Goal: Task Accomplishment & Management: Use online tool/utility

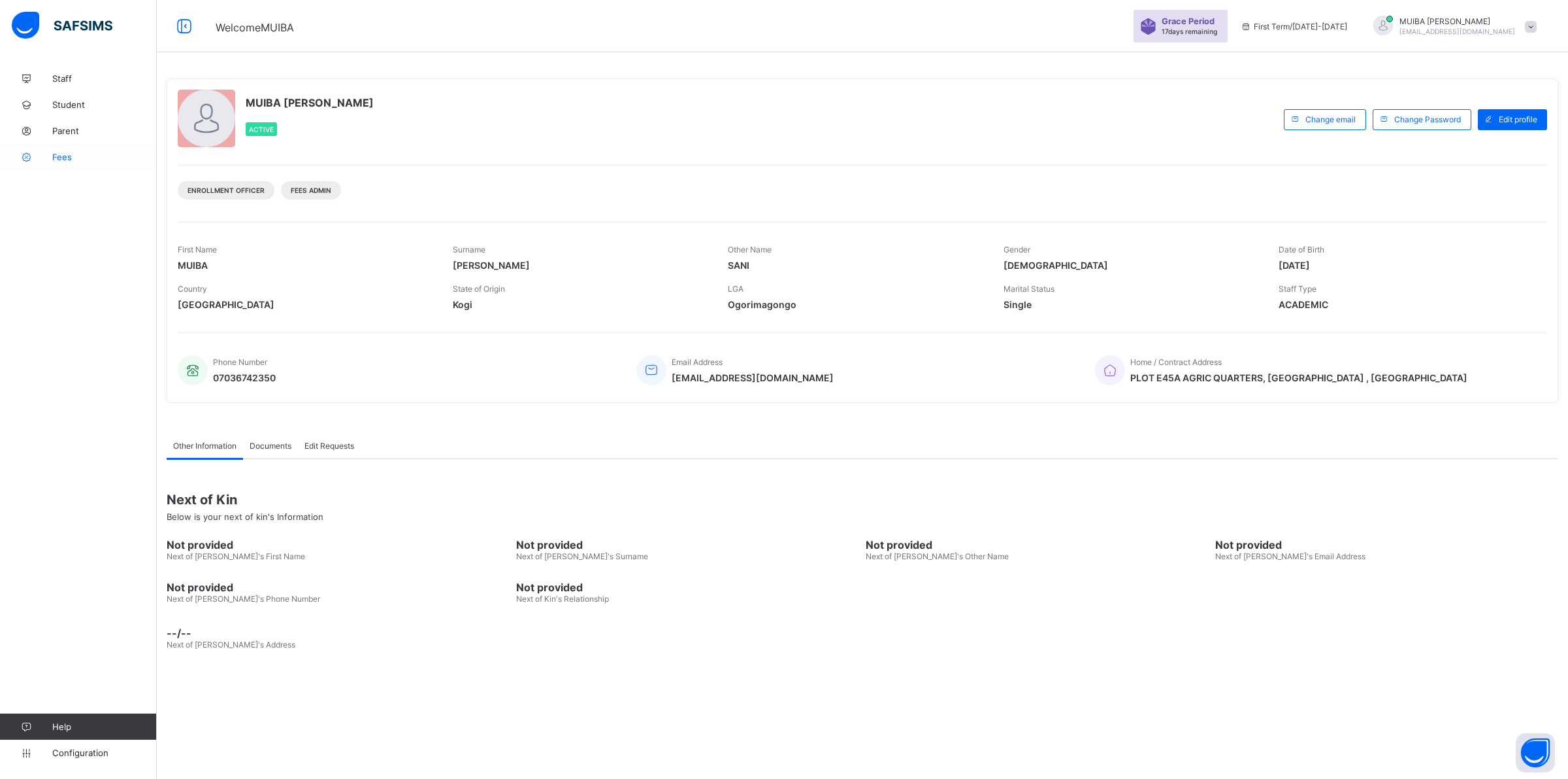
click at [62, 160] on span "Fees" at bounding box center [104, 157] width 104 height 11
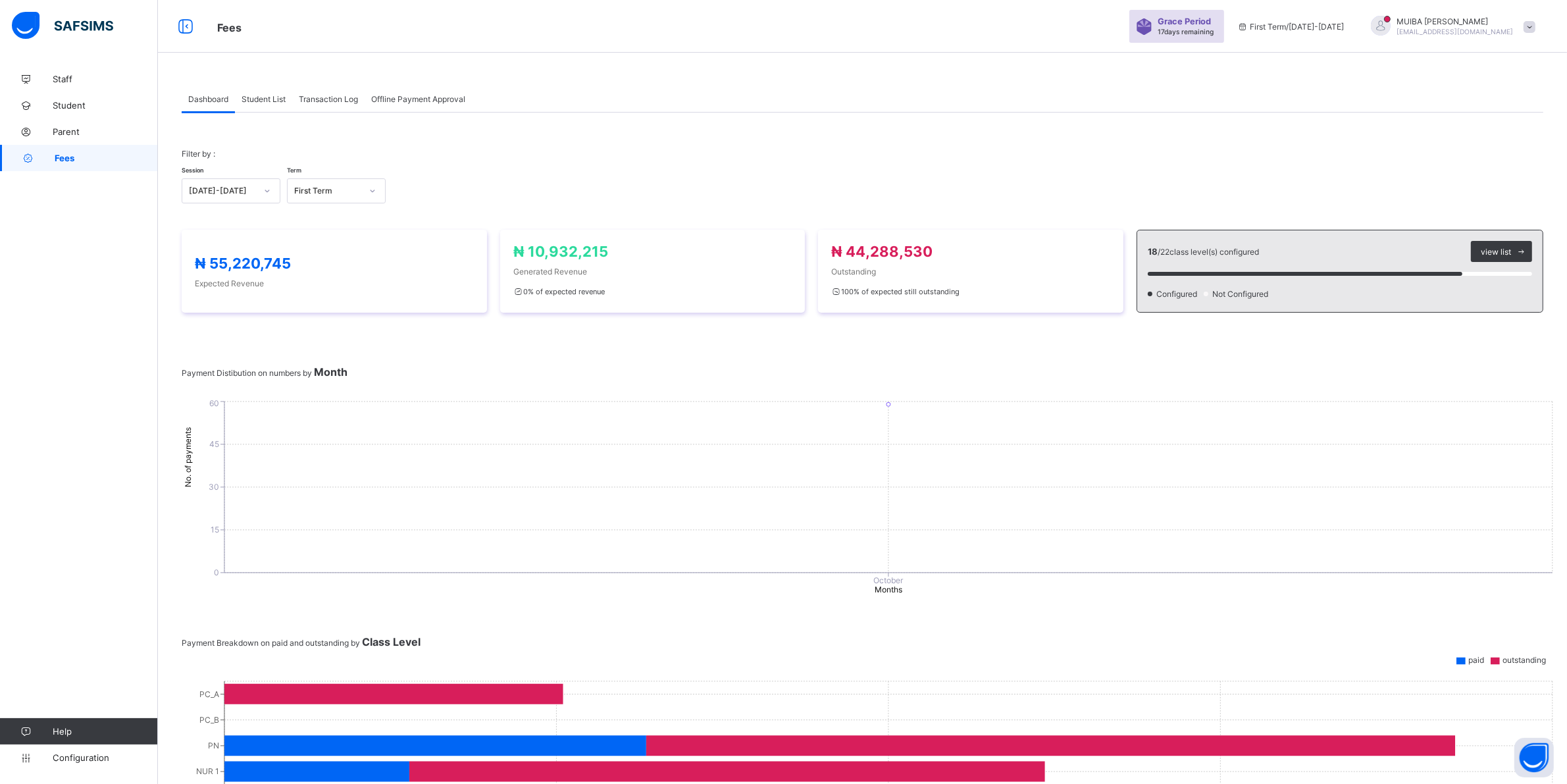
click at [268, 98] on span "Student List" at bounding box center [263, 99] width 44 height 10
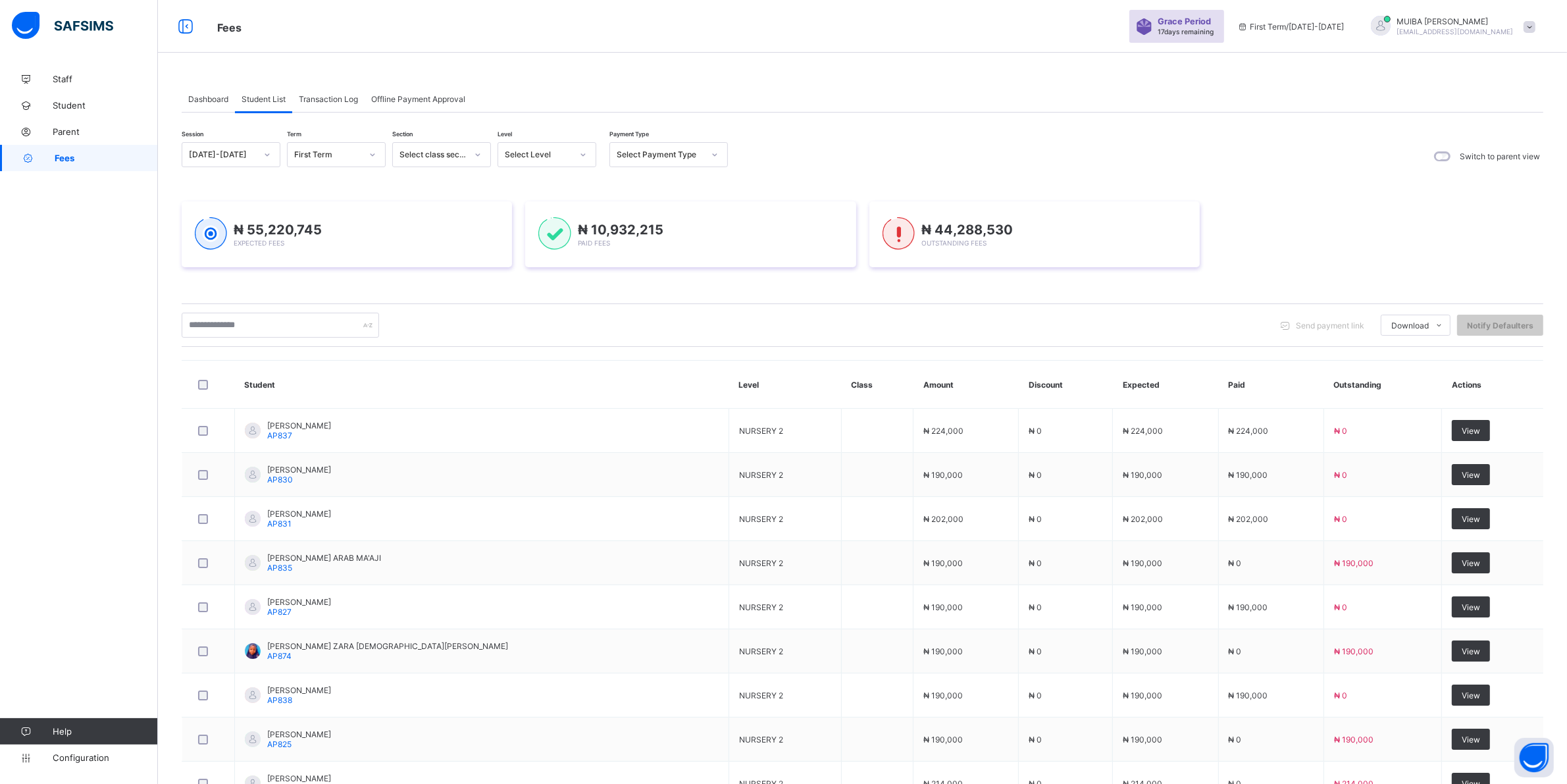
click at [580, 153] on icon at bounding box center [583, 155] width 8 height 14
click at [531, 245] on div "NUR 1" at bounding box center [547, 243] width 97 height 20
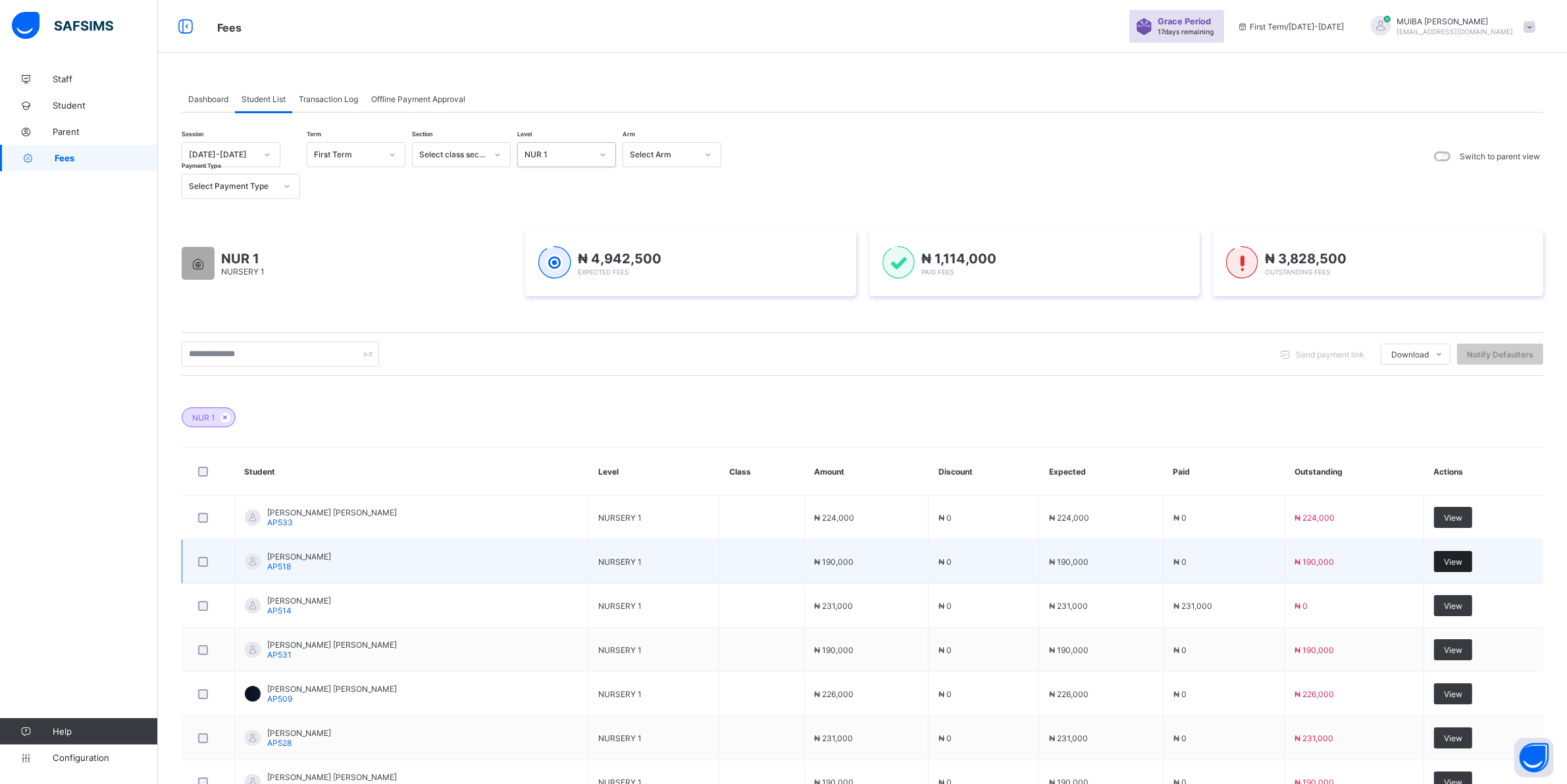
click at [1458, 560] on span "View" at bounding box center [1453, 561] width 19 height 10
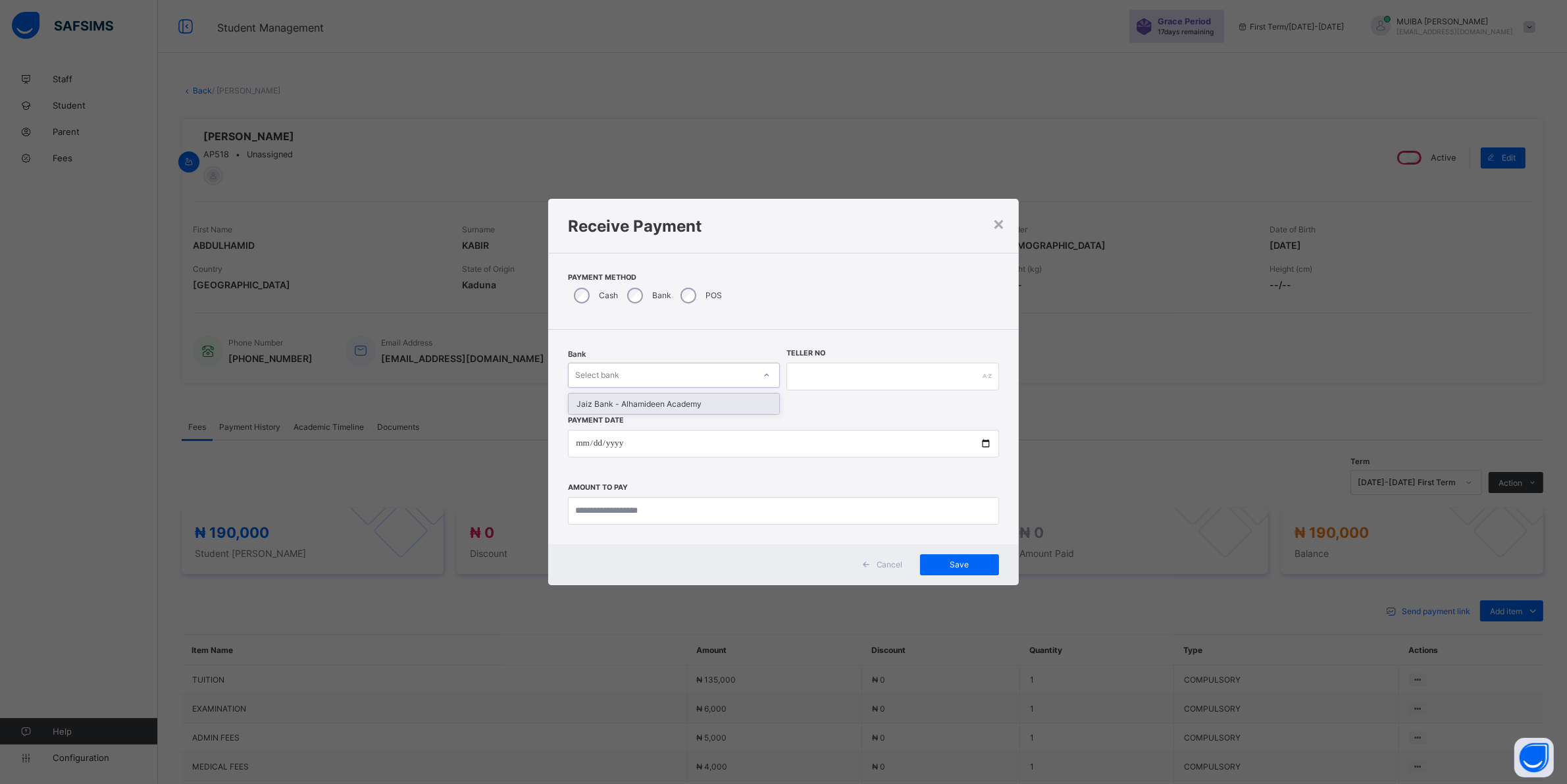
click at [768, 377] on icon at bounding box center [767, 375] width 8 height 14
click at [705, 403] on div "Jaiz Bank - Alhamideen Academy" at bounding box center [674, 403] width 210 height 20
click at [822, 366] on input "text" at bounding box center [900, 376] width 214 height 27
type input "******"
click at [579, 441] on input "date" at bounding box center [790, 443] width 435 height 27
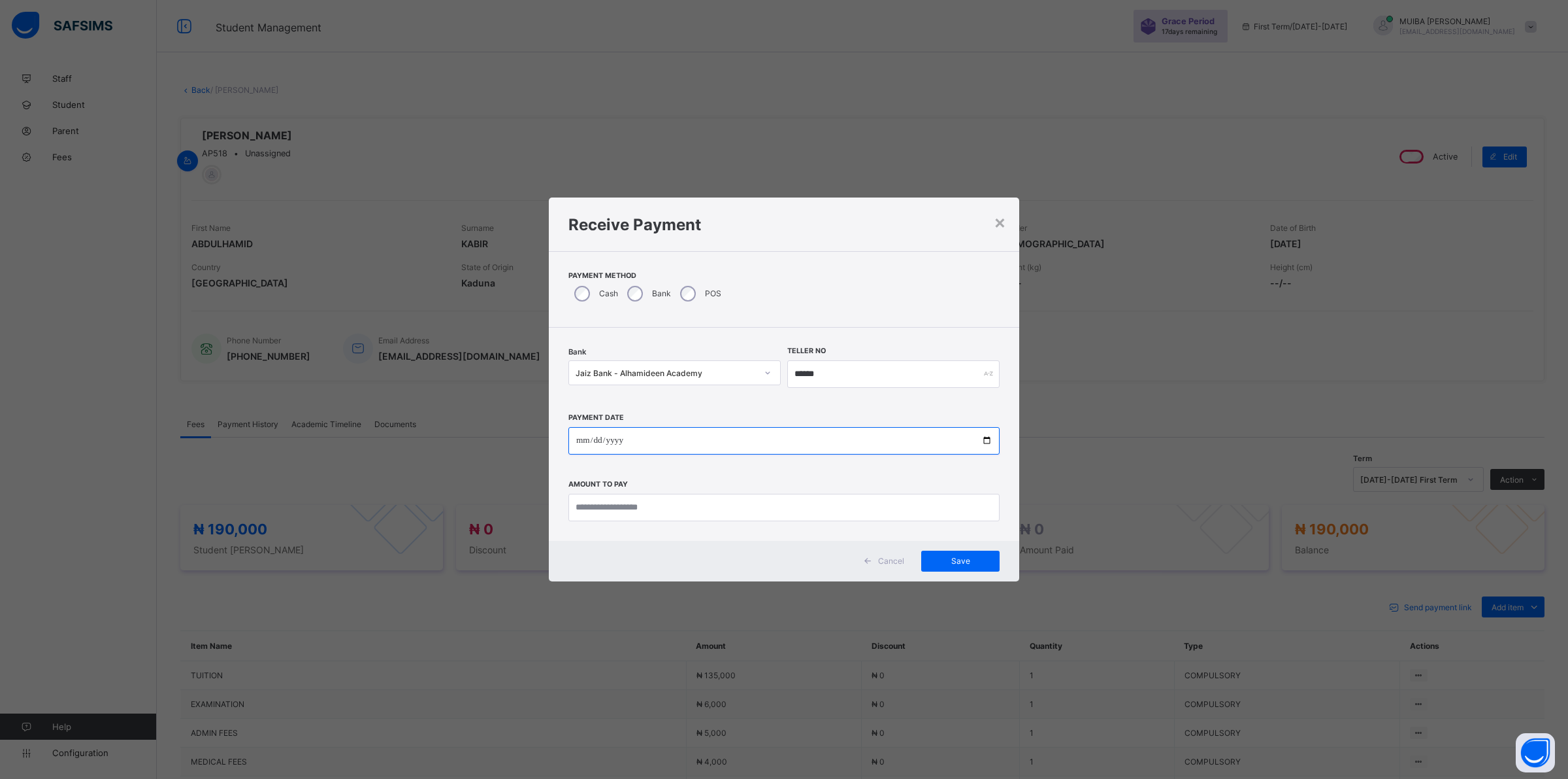
type input "**********"
click at [727, 510] on input "currency" at bounding box center [784, 507] width 431 height 27
type input "*********"
click at [962, 557] on span "Save" at bounding box center [961, 560] width 59 height 10
click at [837, 371] on input "******" at bounding box center [886, 374] width 211 height 27
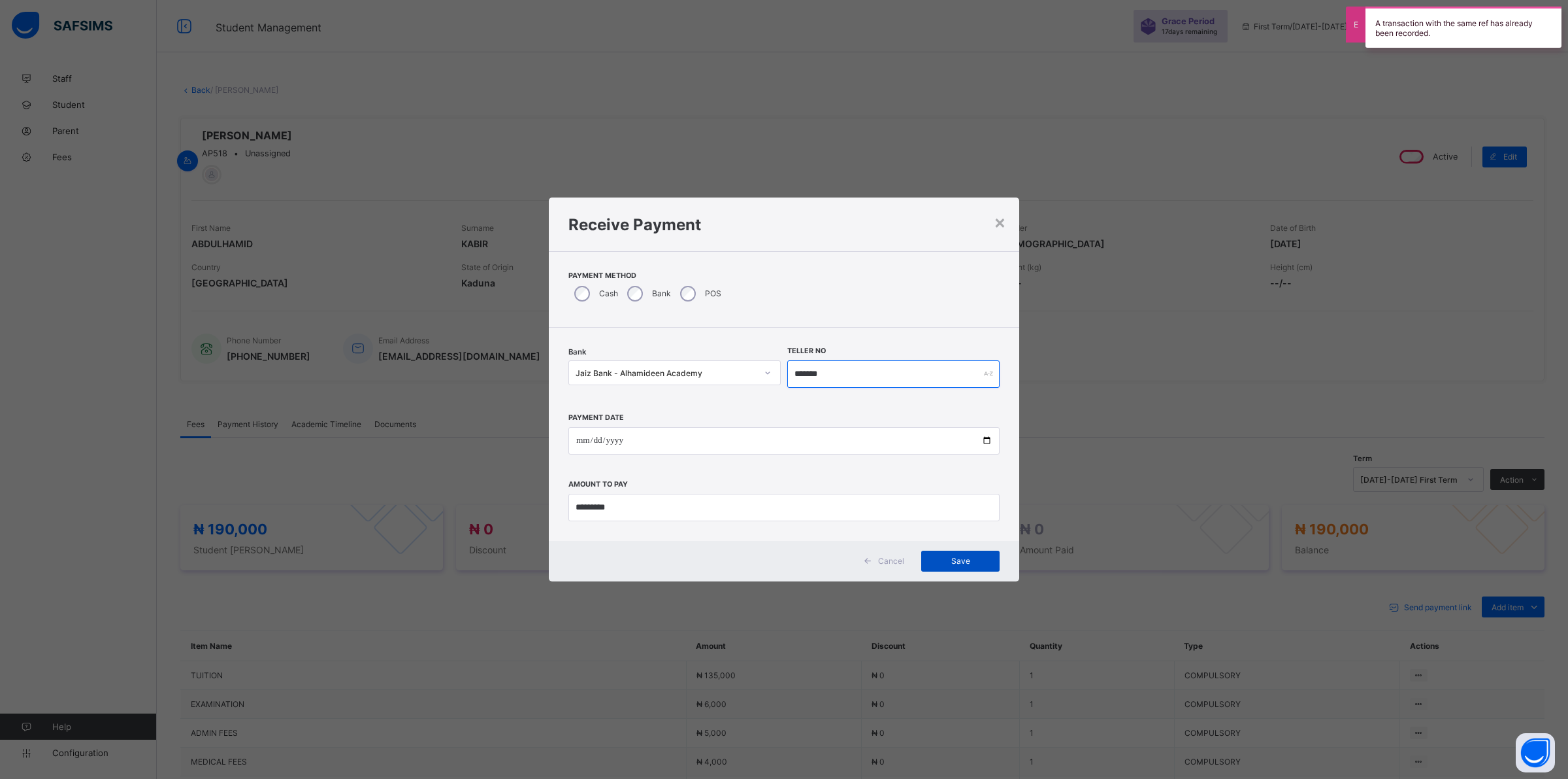
type input "*******"
click at [953, 559] on span "Save" at bounding box center [961, 560] width 59 height 10
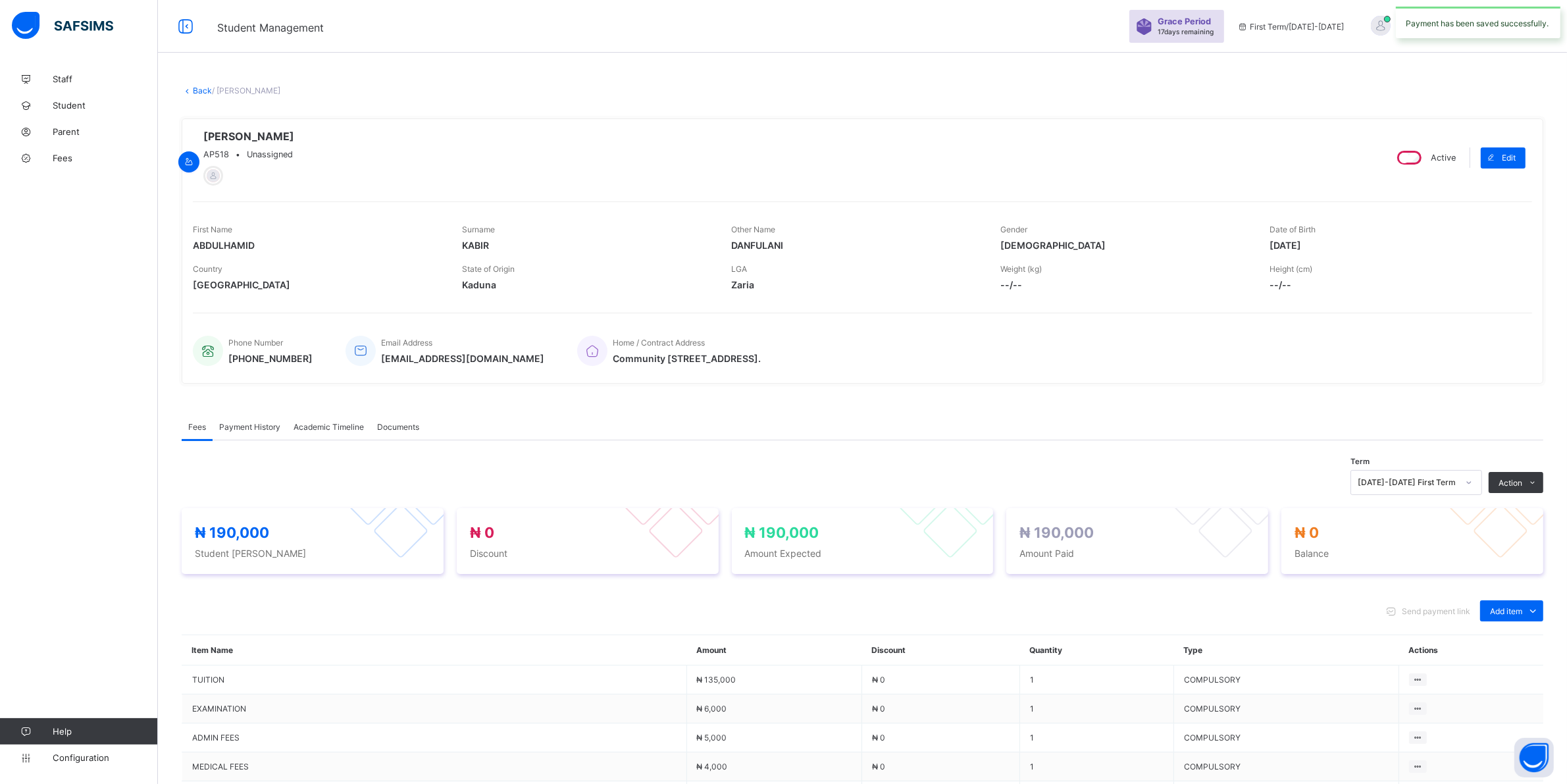
click at [254, 426] on span "Payment History" at bounding box center [249, 427] width 61 height 10
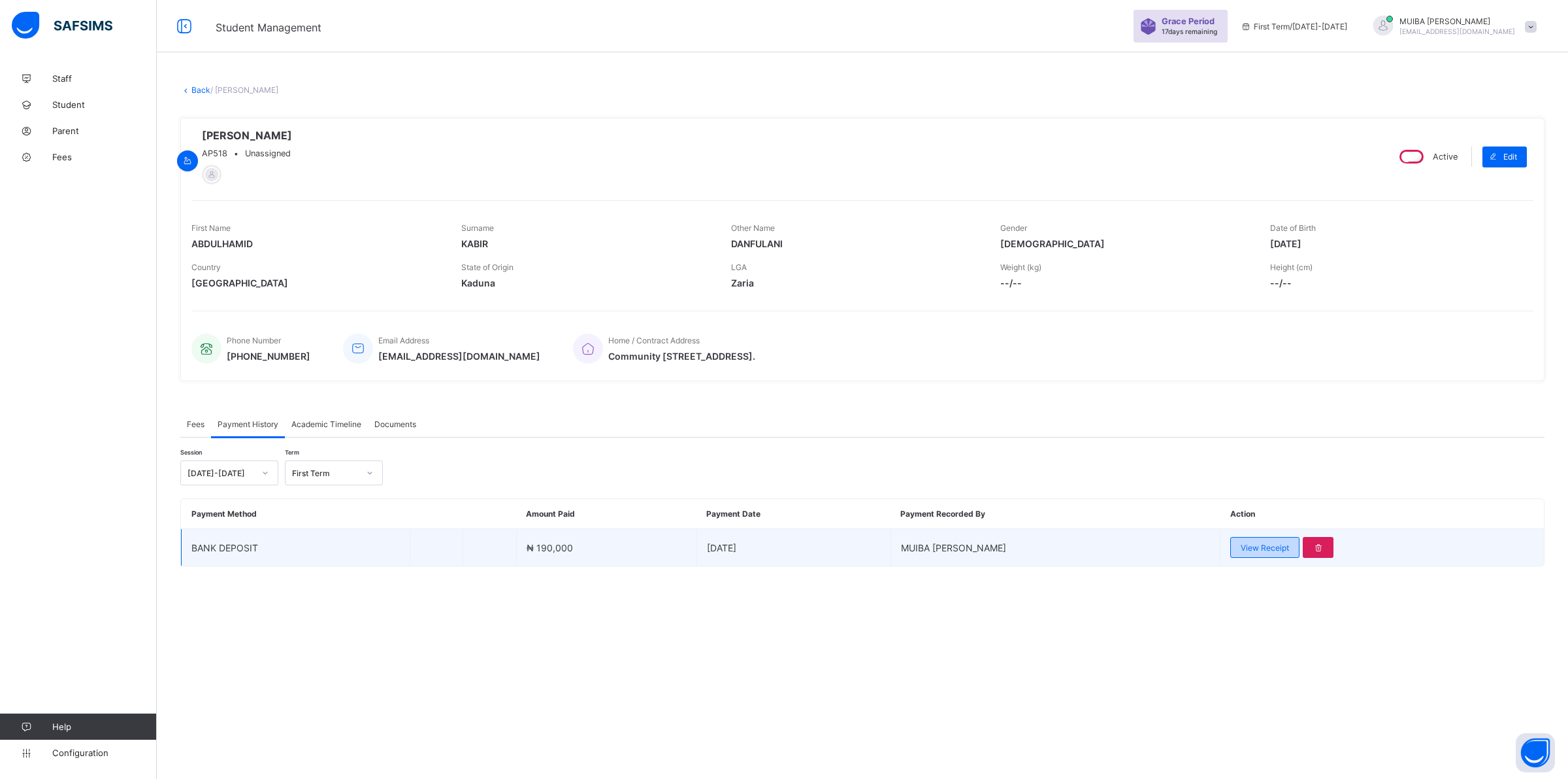
click at [1259, 549] on span "View Receipt" at bounding box center [1265, 548] width 48 height 10
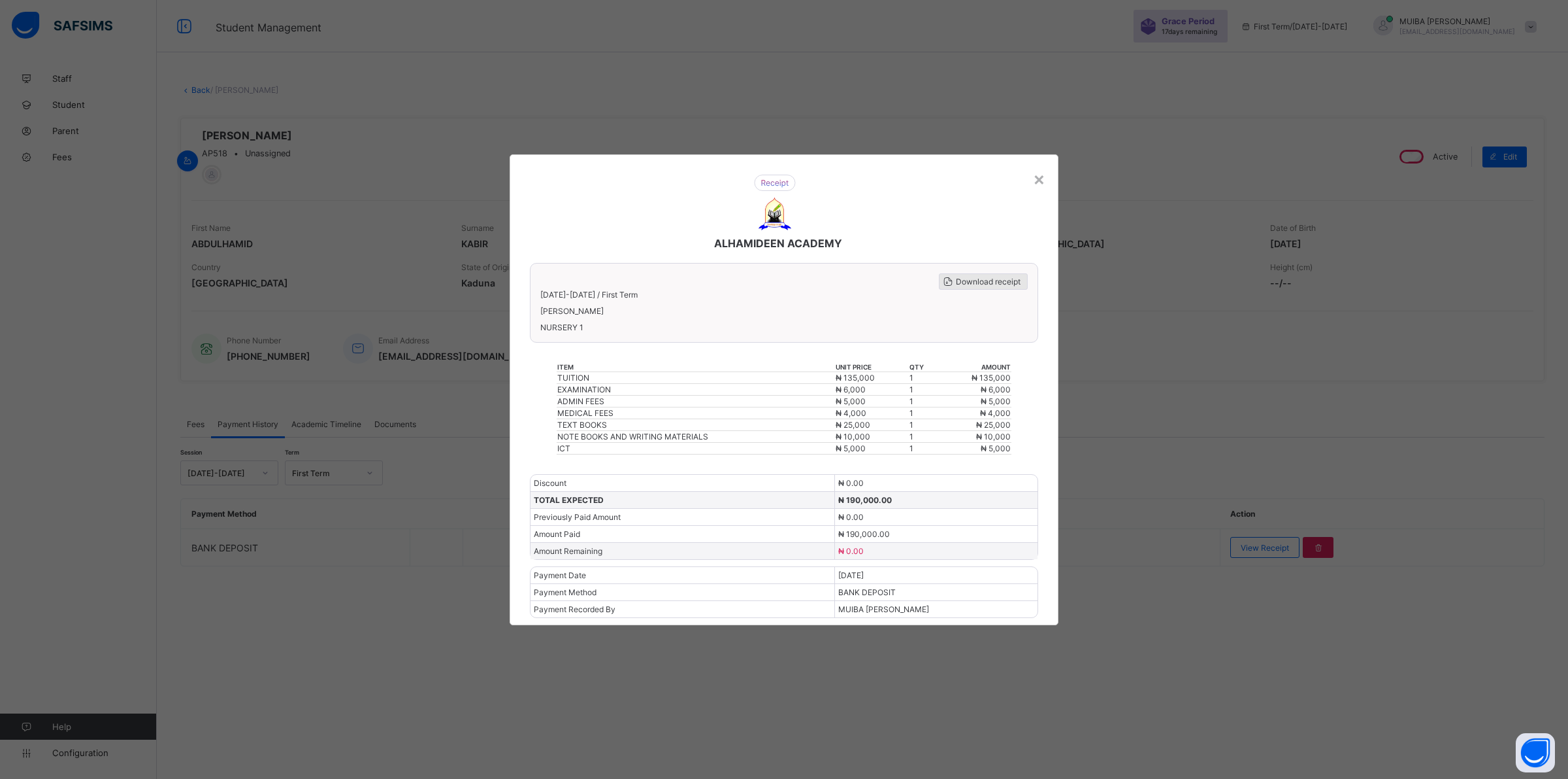
click at [990, 282] on span "Download receipt" at bounding box center [988, 282] width 65 height 10
click at [978, 285] on span "Download receipt" at bounding box center [988, 282] width 65 height 10
click at [1039, 185] on div "×" at bounding box center [1039, 178] width 13 height 22
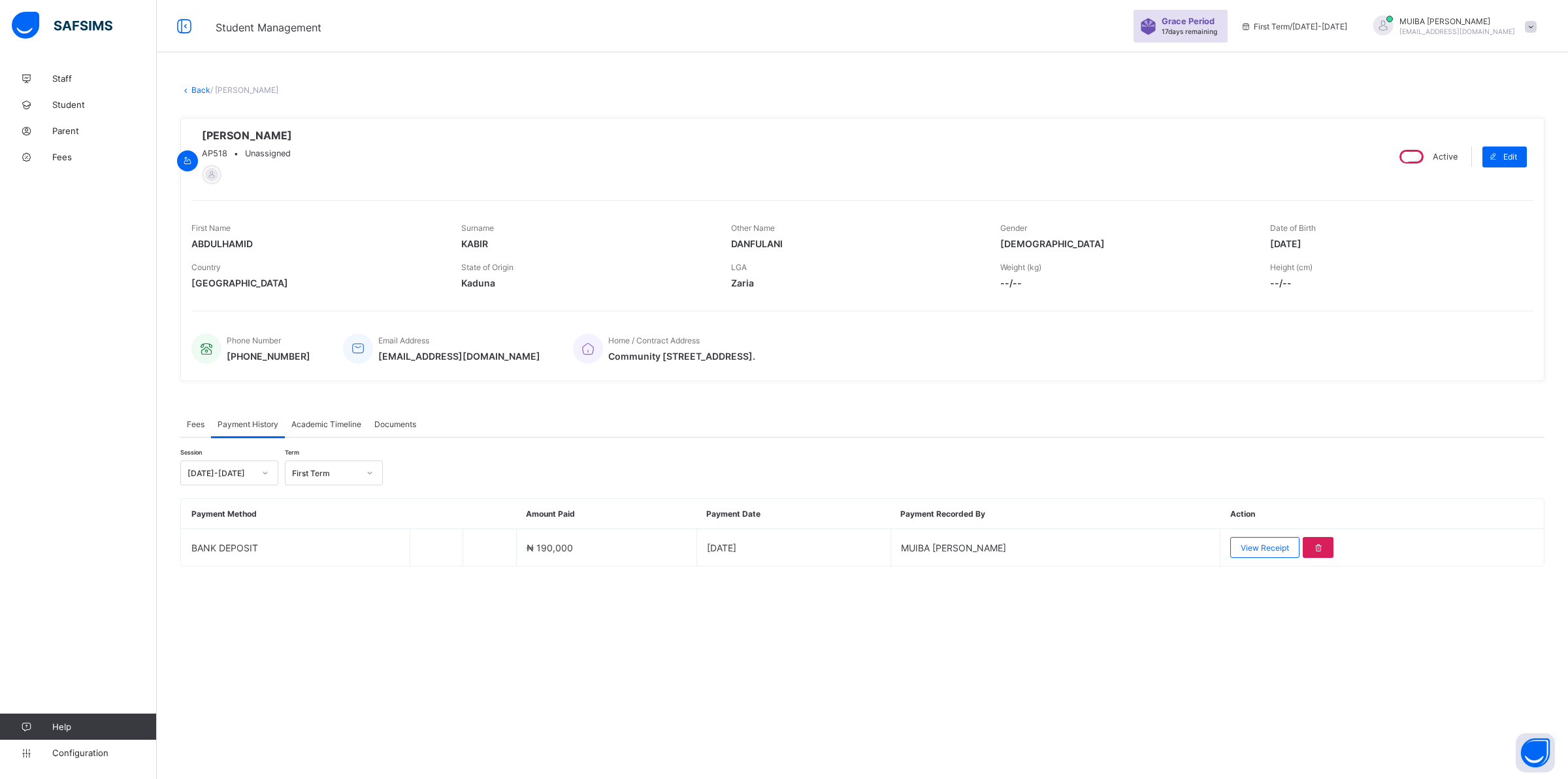
click at [197, 85] on link "Back" at bounding box center [201, 90] width 19 height 10
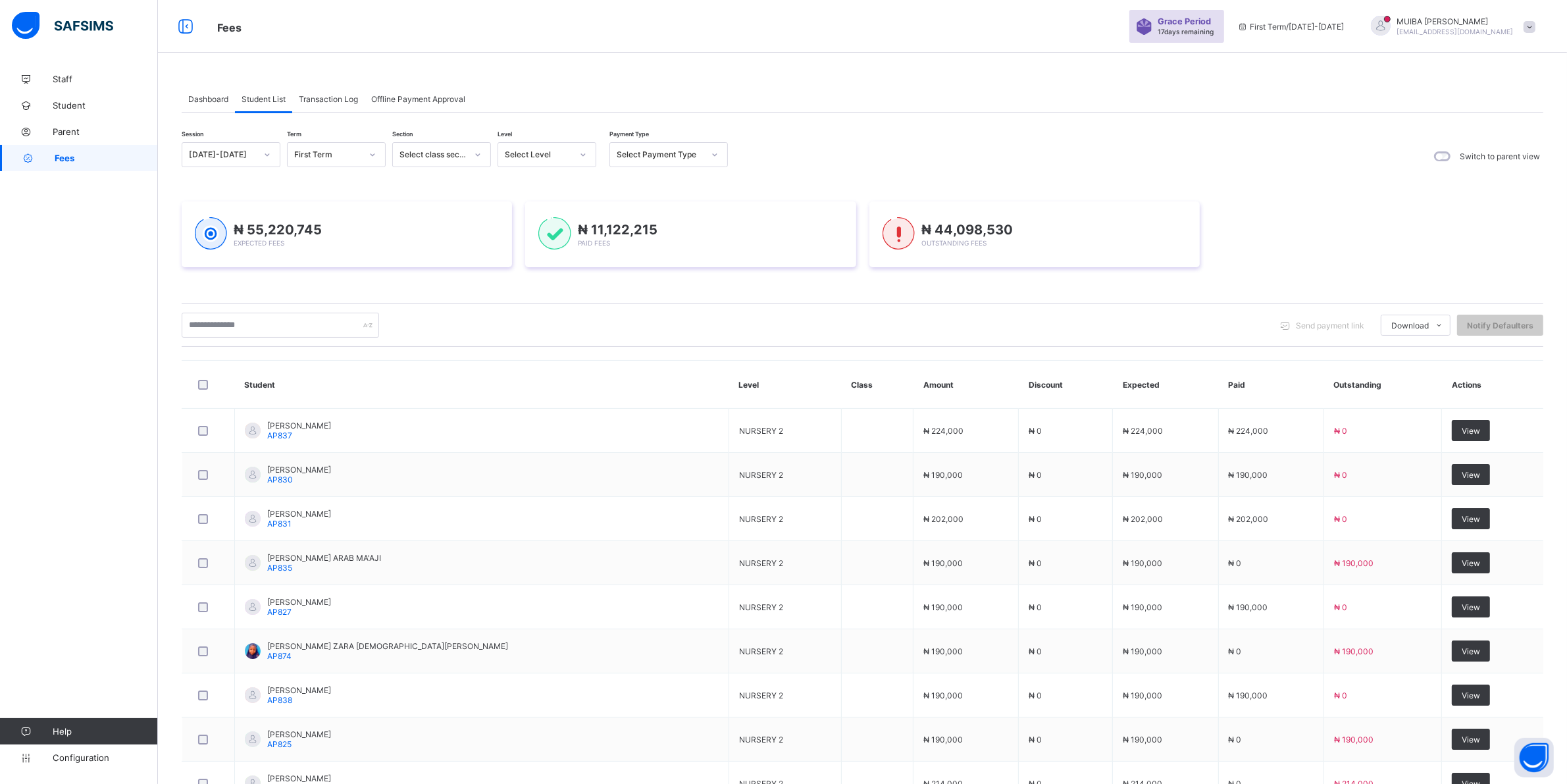
click at [583, 155] on icon at bounding box center [583, 155] width 8 height 14
click at [530, 338] on div "PRY 4" at bounding box center [547, 346] width 97 height 20
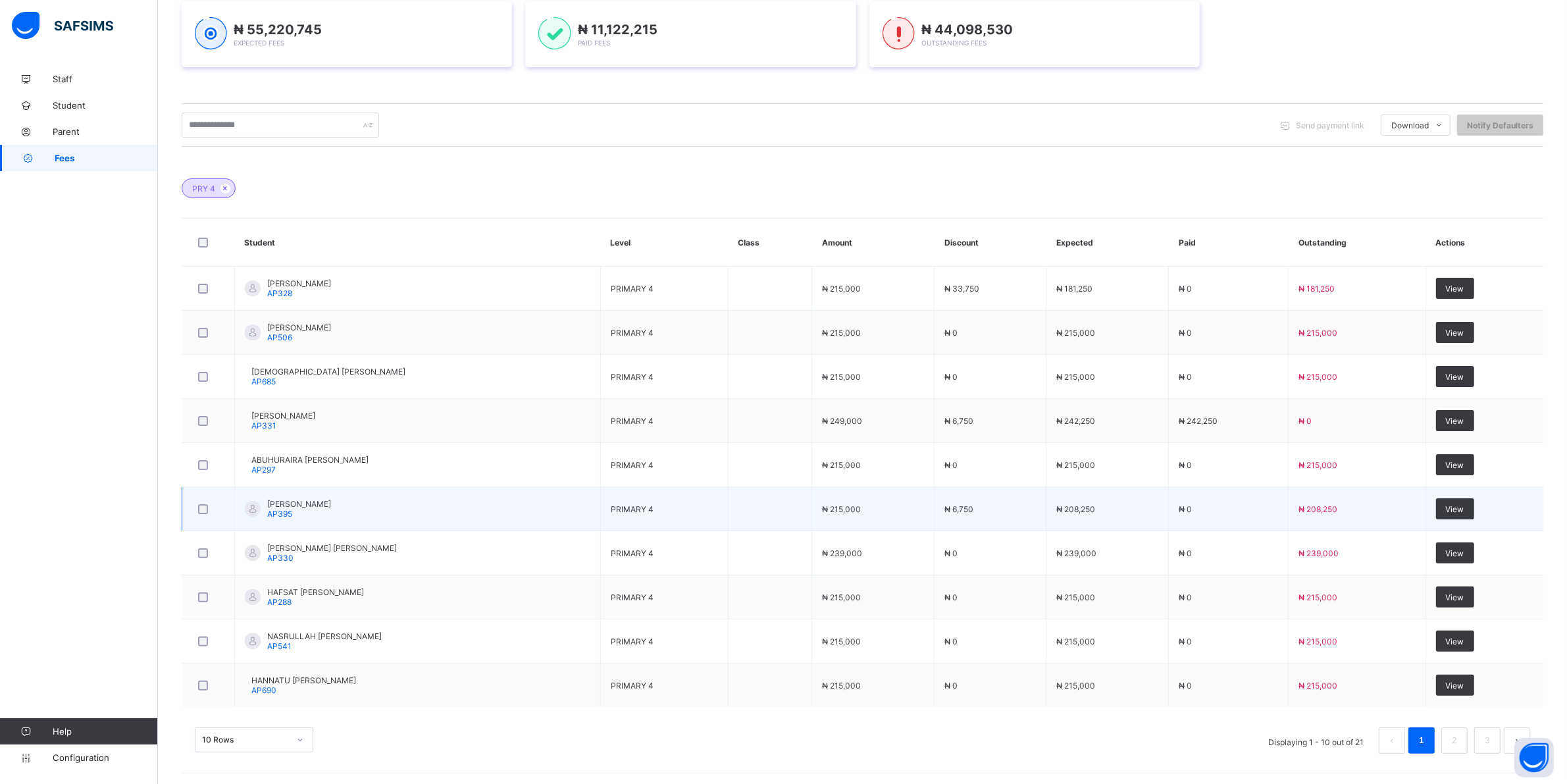
scroll to position [234, 0]
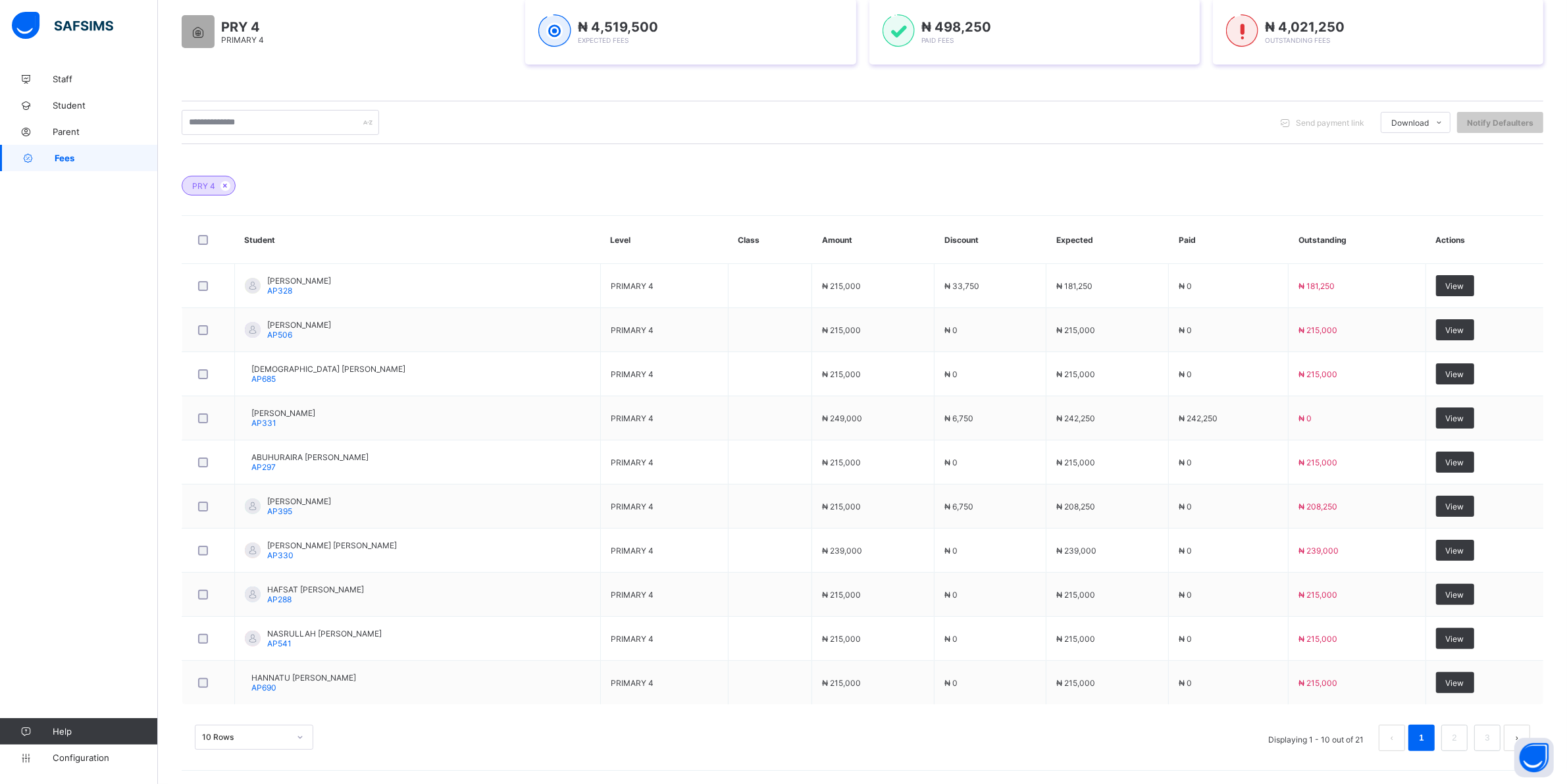
click at [295, 737] on div "10 Rows" at bounding box center [254, 737] width 119 height 25
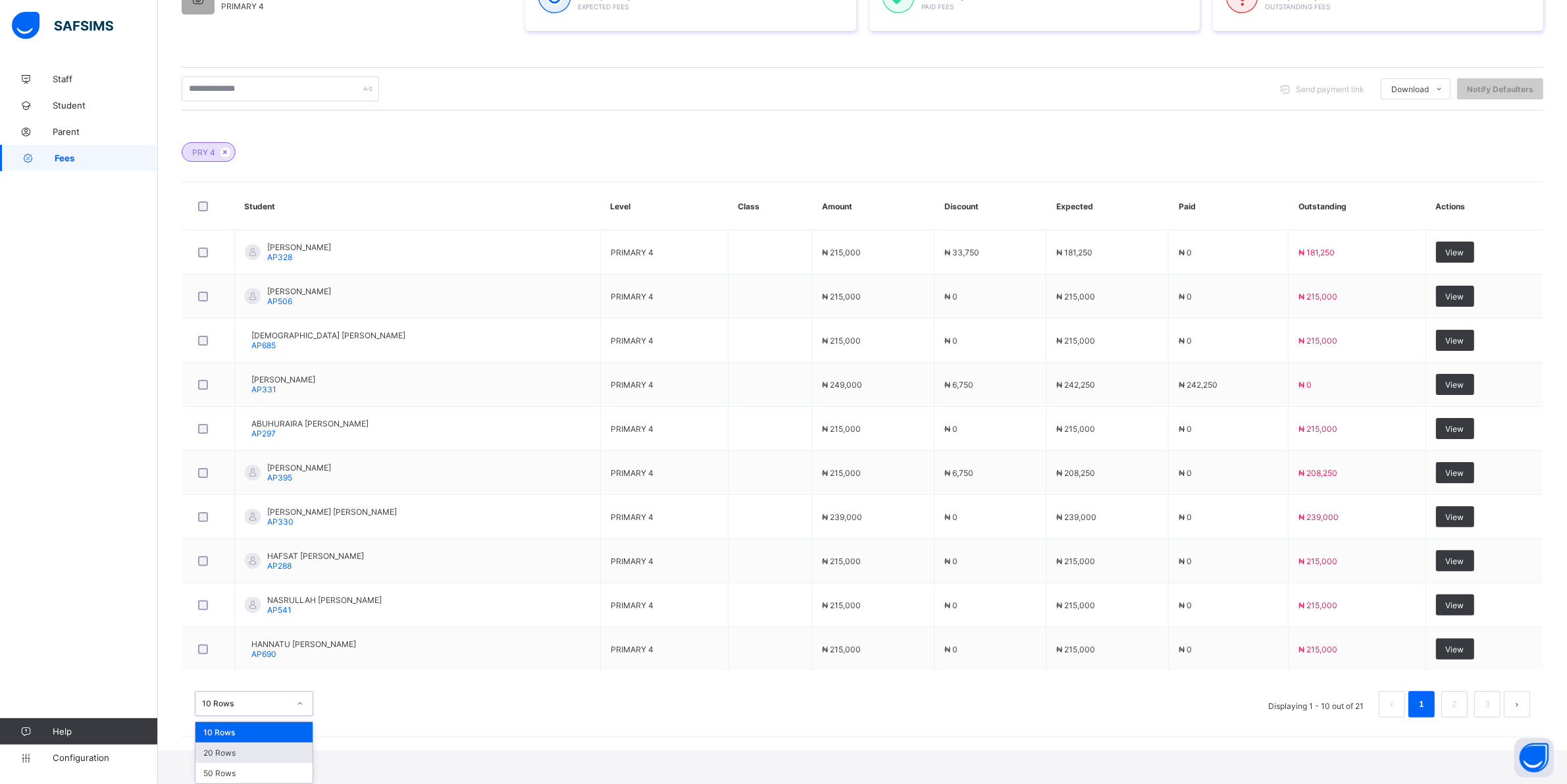
click at [241, 754] on div "20 Rows" at bounding box center [254, 752] width 117 height 20
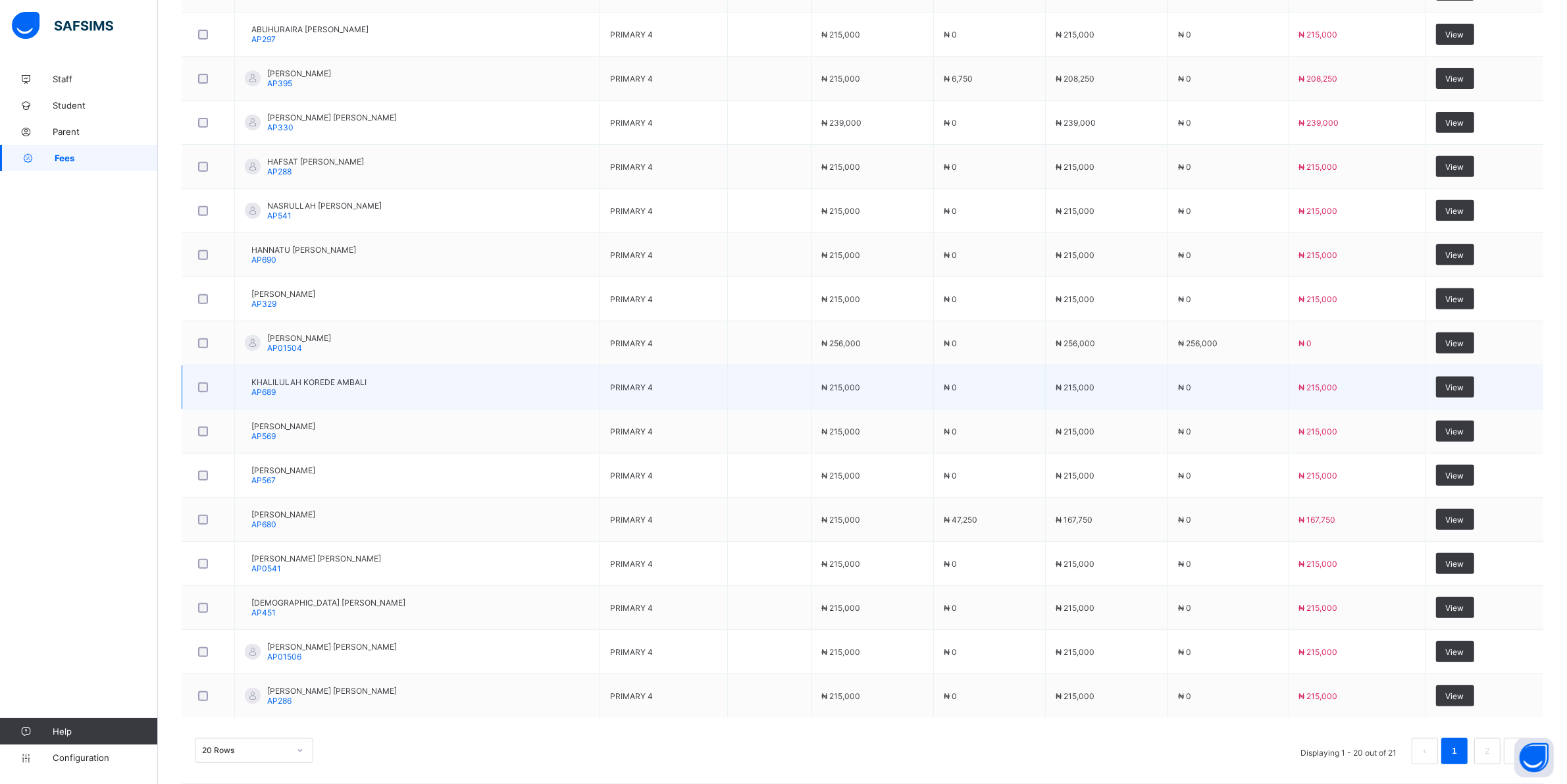
scroll to position [676, 0]
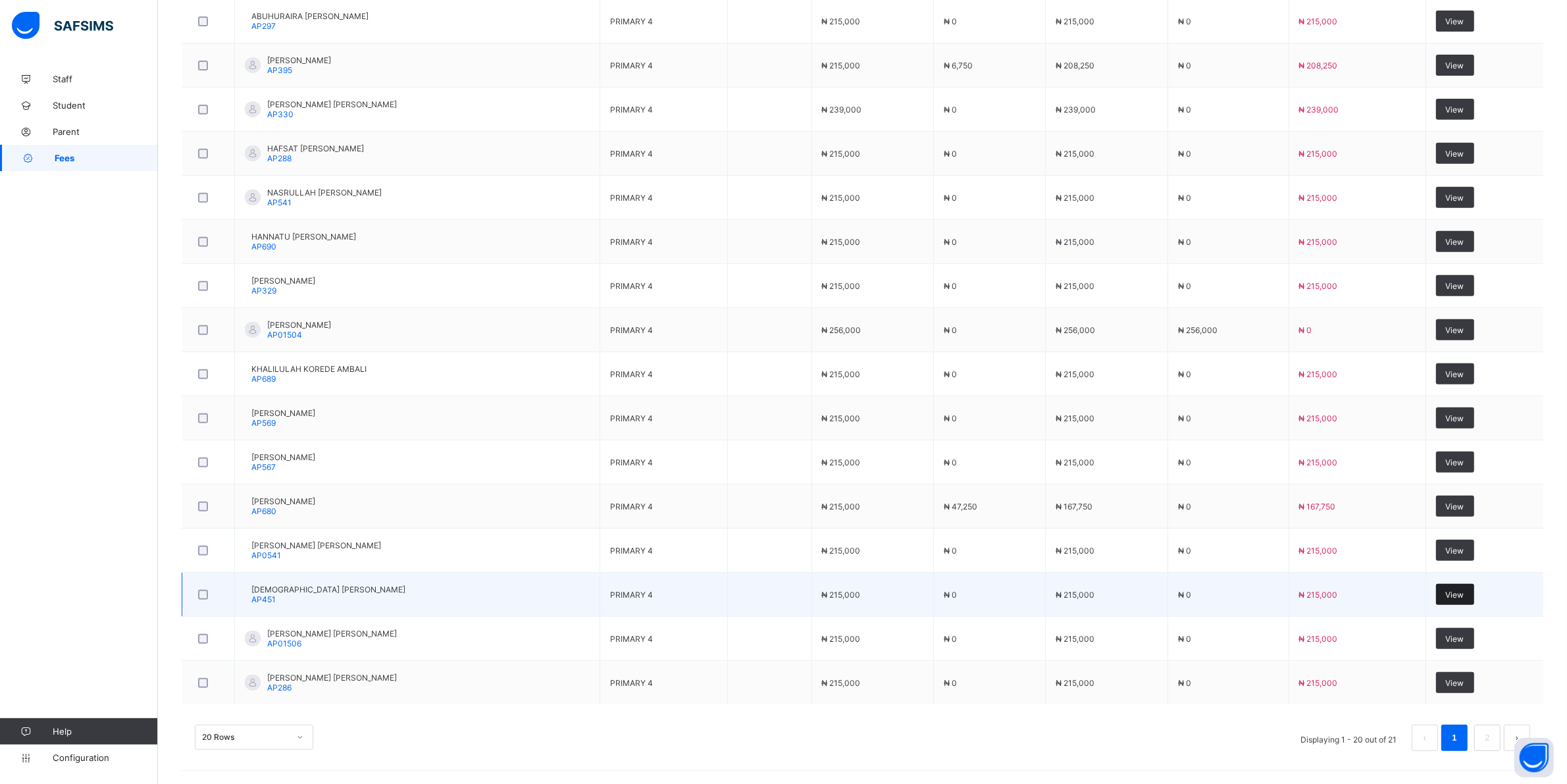
click at [1465, 592] on span "View" at bounding box center [1455, 594] width 19 height 10
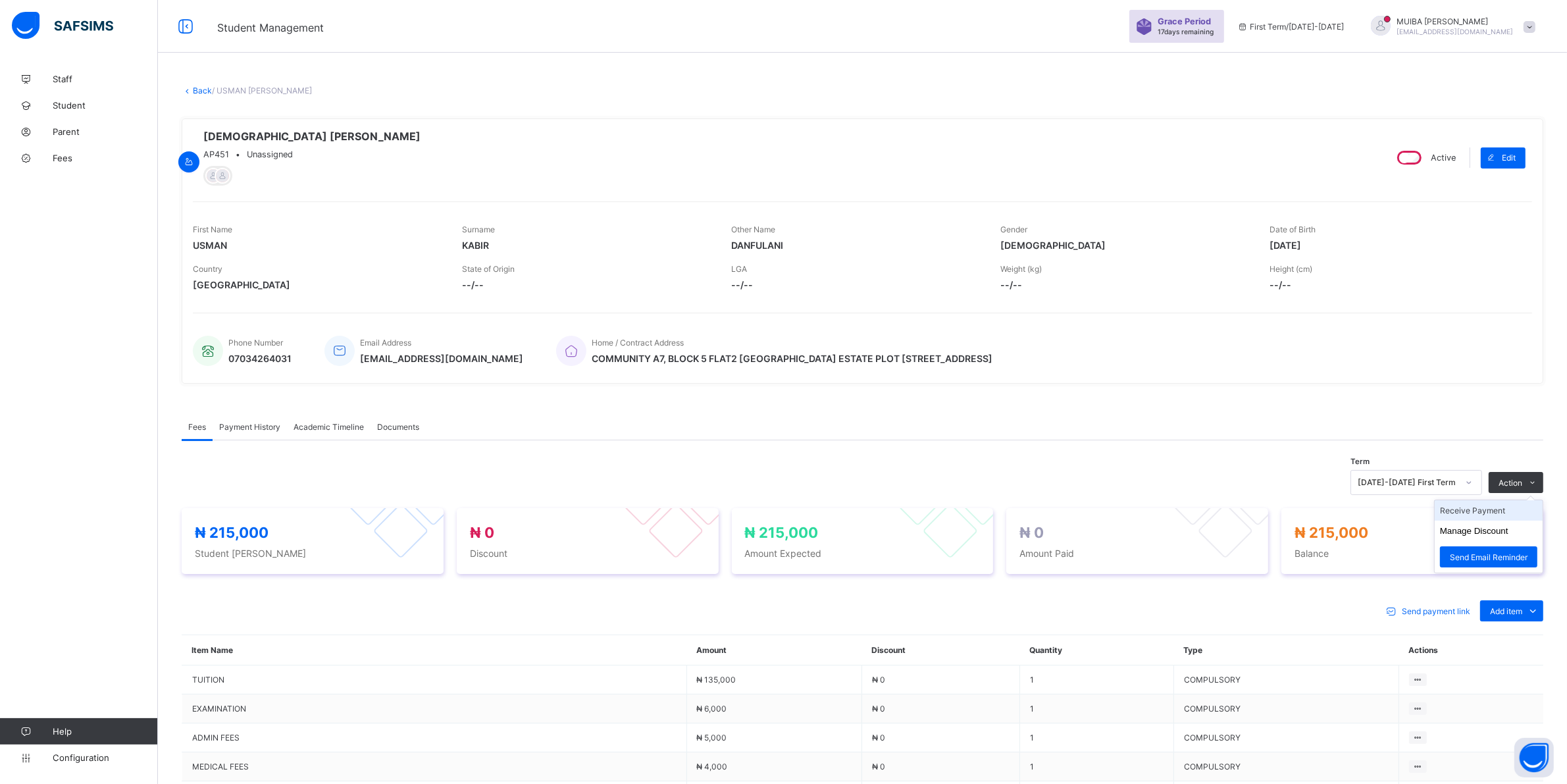
click at [1488, 515] on li "Receive Payment" at bounding box center [1489, 509] width 108 height 20
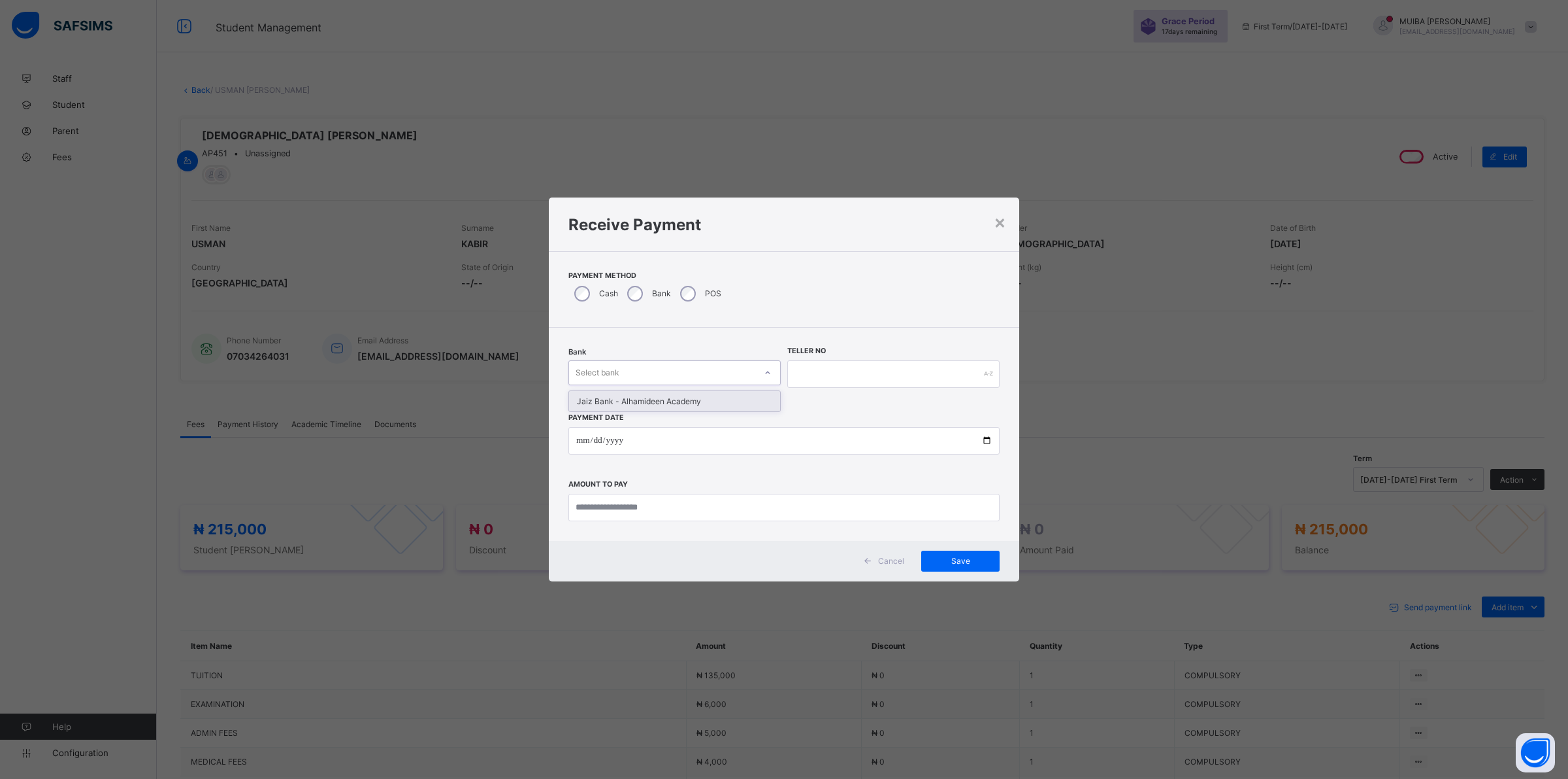
click at [756, 370] on div at bounding box center [768, 373] width 25 height 23
drag, startPoint x: 716, startPoint y: 410, endPoint x: 730, endPoint y: 402, distance: 16.1
click at [716, 408] on div "Jaiz Bank - Alhamideen Academy" at bounding box center [674, 401] width 211 height 20
click at [837, 374] on input "text" at bounding box center [894, 374] width 213 height 27
type input "*******"
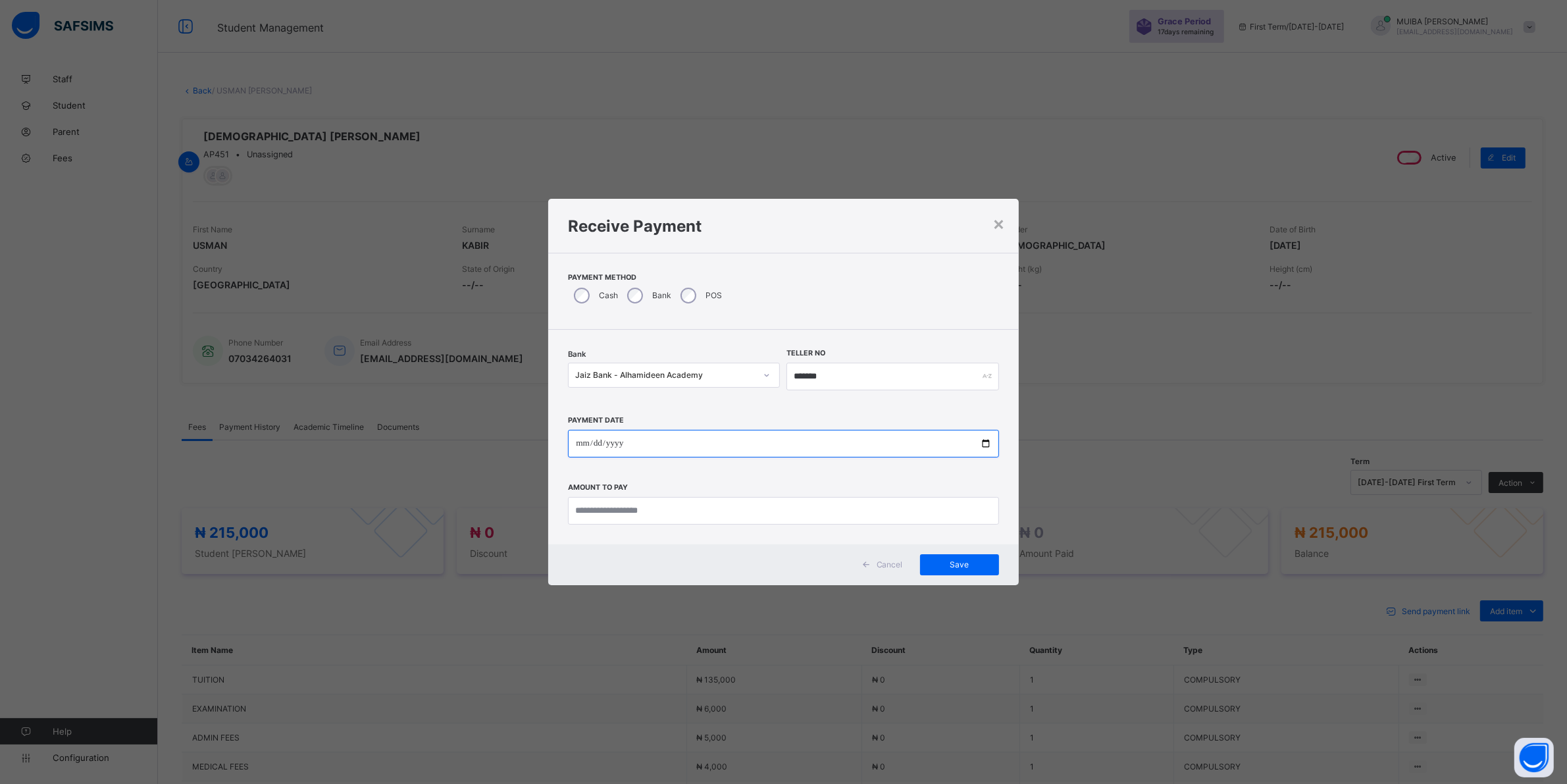
click at [576, 439] on input "date" at bounding box center [784, 443] width 431 height 27
type input "**********"
click at [602, 506] on input "currency" at bounding box center [790, 510] width 435 height 27
type input "*********"
click at [975, 565] on span "Save" at bounding box center [968, 564] width 59 height 10
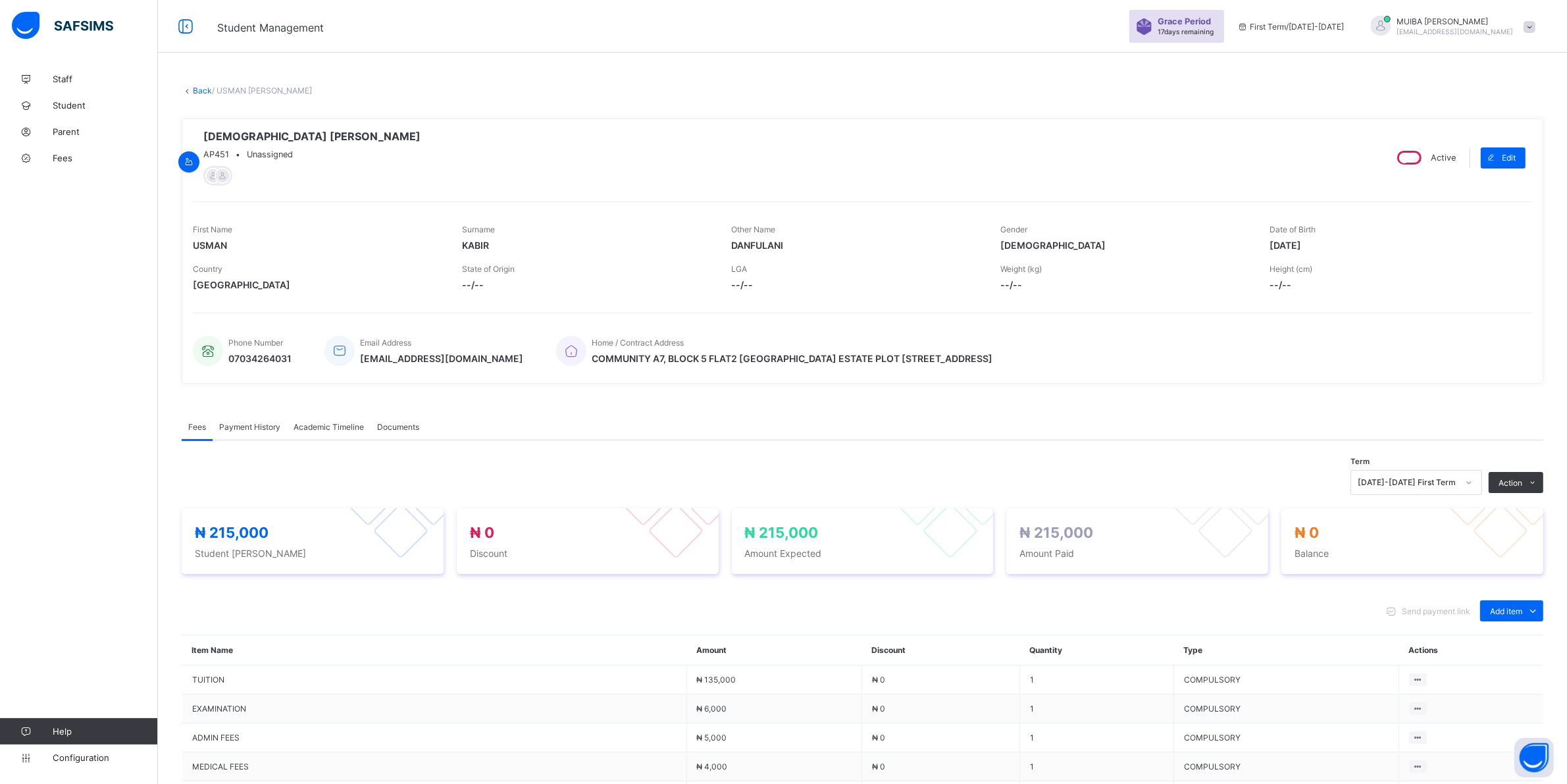
click at [248, 429] on span "Payment History" at bounding box center [249, 427] width 61 height 10
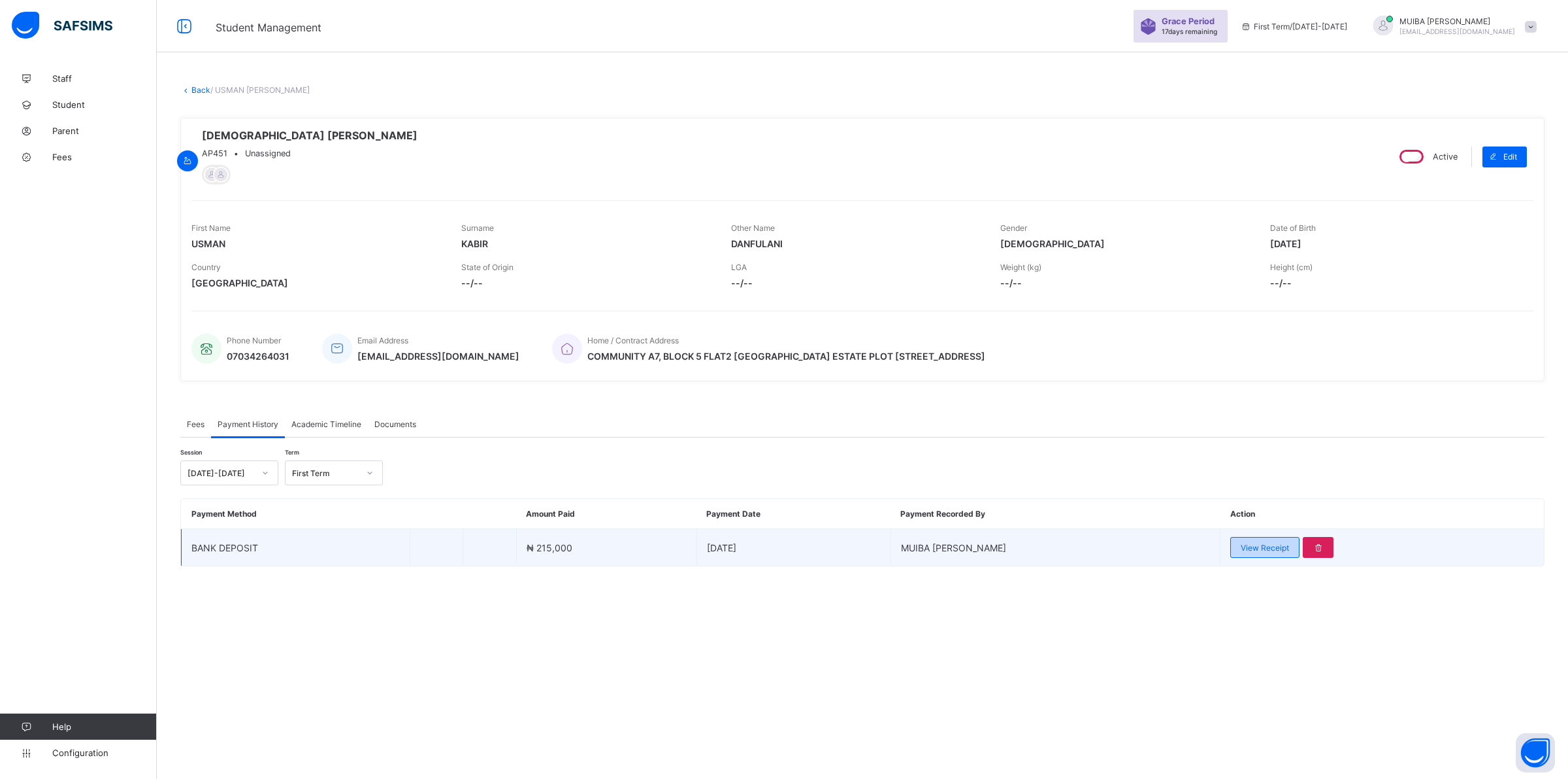
click at [1256, 553] on span "View Receipt" at bounding box center [1265, 548] width 48 height 10
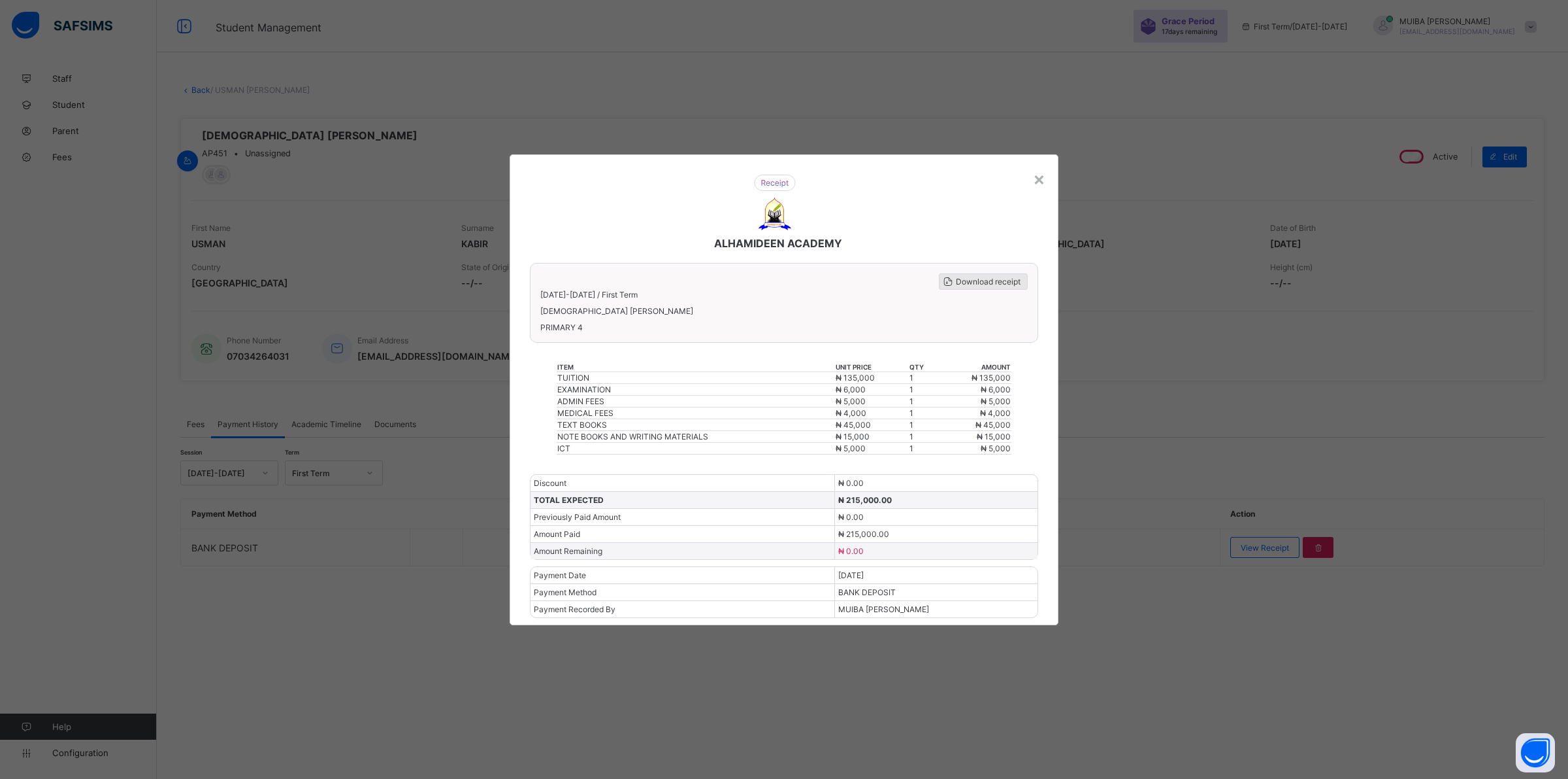
click at [963, 285] on span "Download receipt" at bounding box center [988, 282] width 65 height 10
click at [1036, 187] on div "×" at bounding box center [1039, 178] width 13 height 22
